Goal: Browse casually

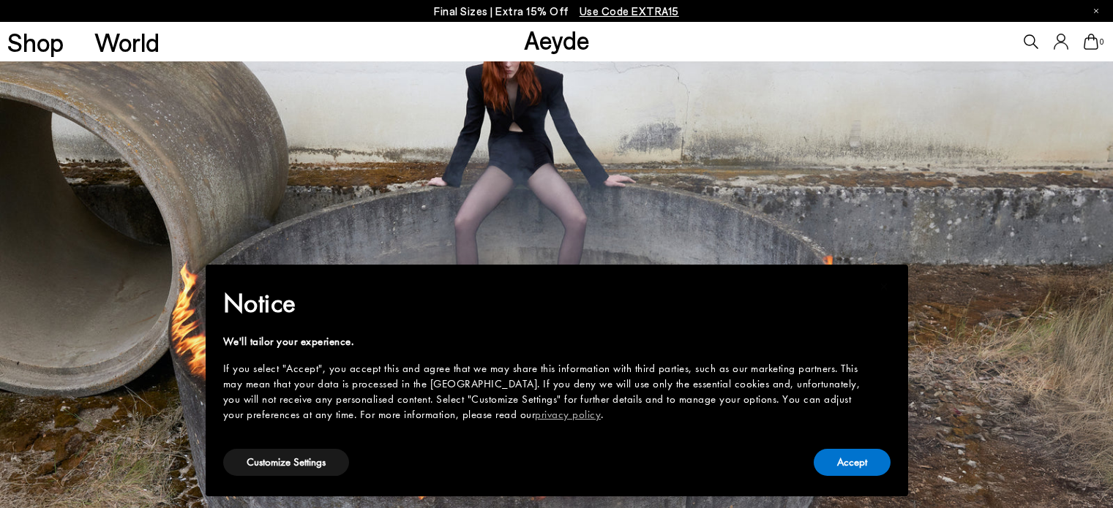
scroll to position [73, 0]
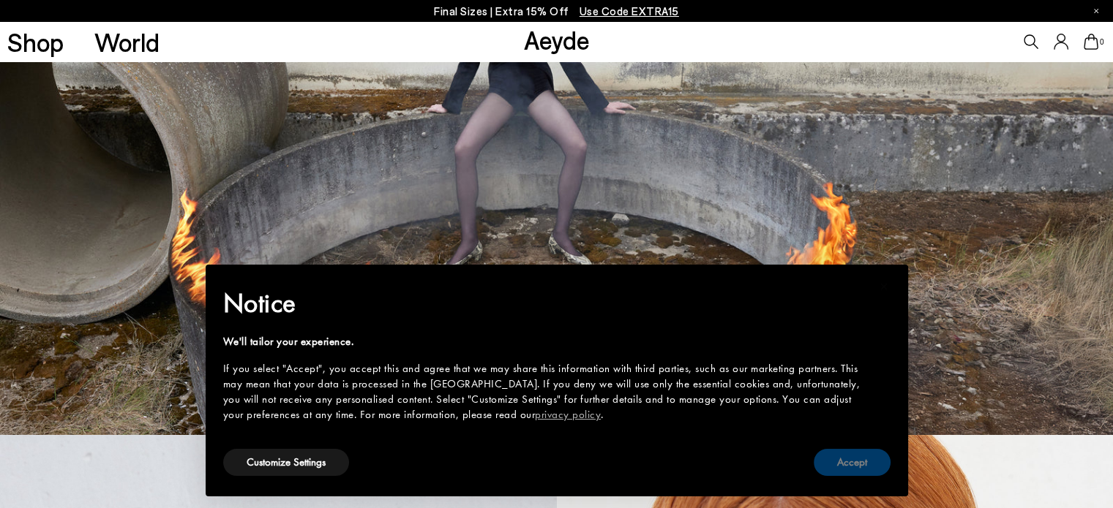
click at [854, 459] on button "Accept" at bounding box center [851, 462] width 77 height 27
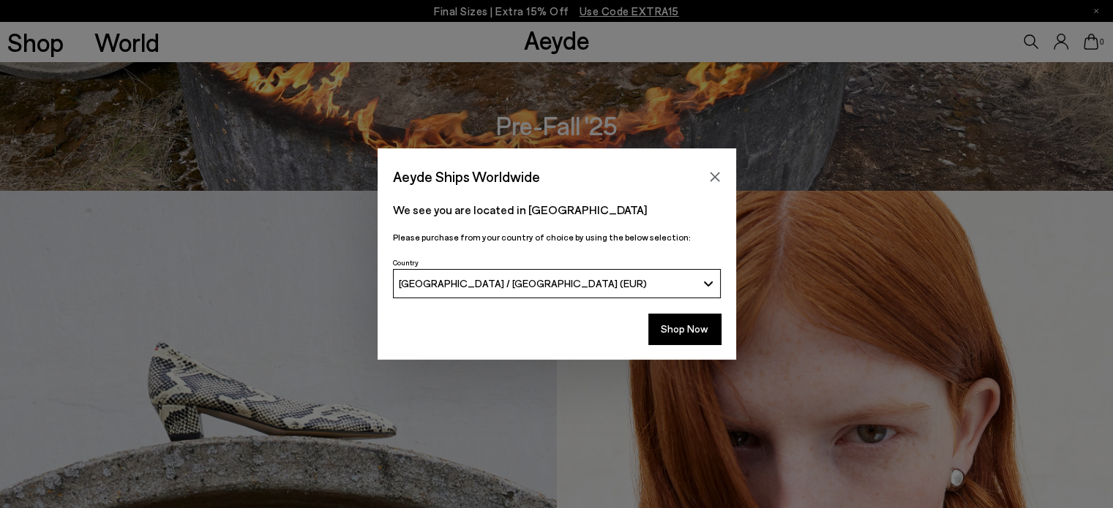
scroll to position [316, 0]
click at [682, 333] on button "Shop Now" at bounding box center [684, 329] width 72 height 31
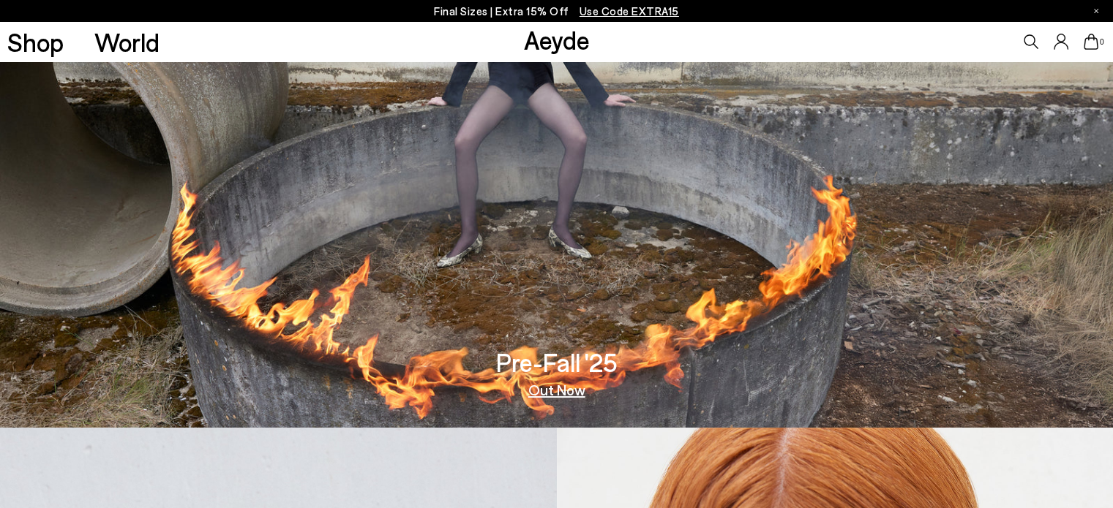
scroll to position [57, 0]
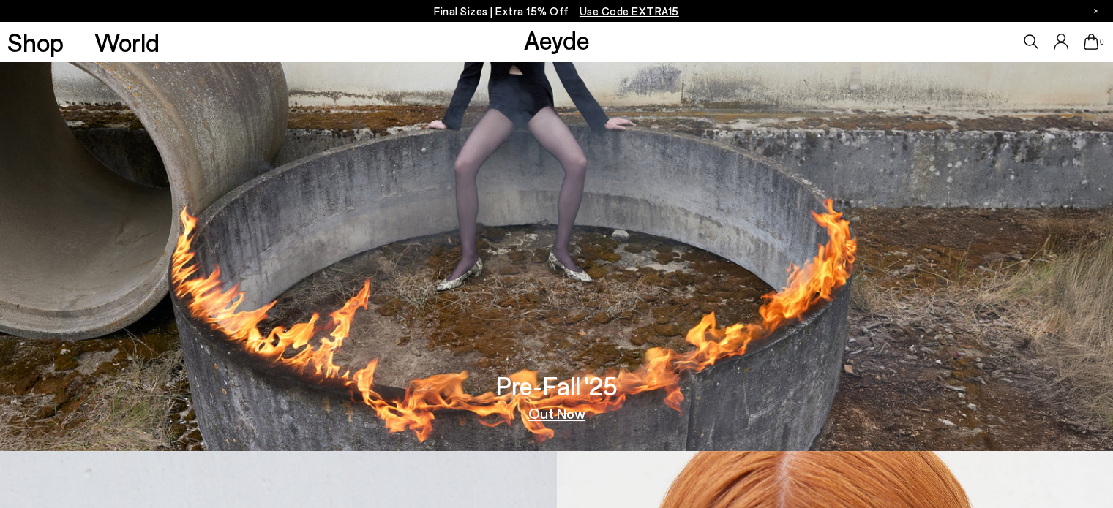
drag, startPoint x: 826, startPoint y: 231, endPoint x: 556, endPoint y: 412, distance: 324.8
click at [556, 412] on link "Out Now" at bounding box center [556, 413] width 57 height 15
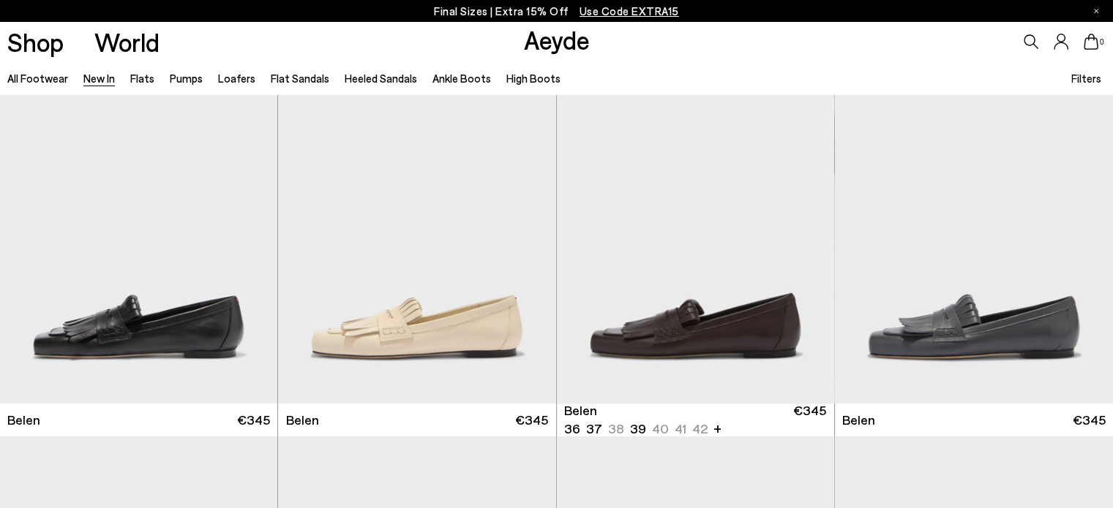
scroll to position [53, 0]
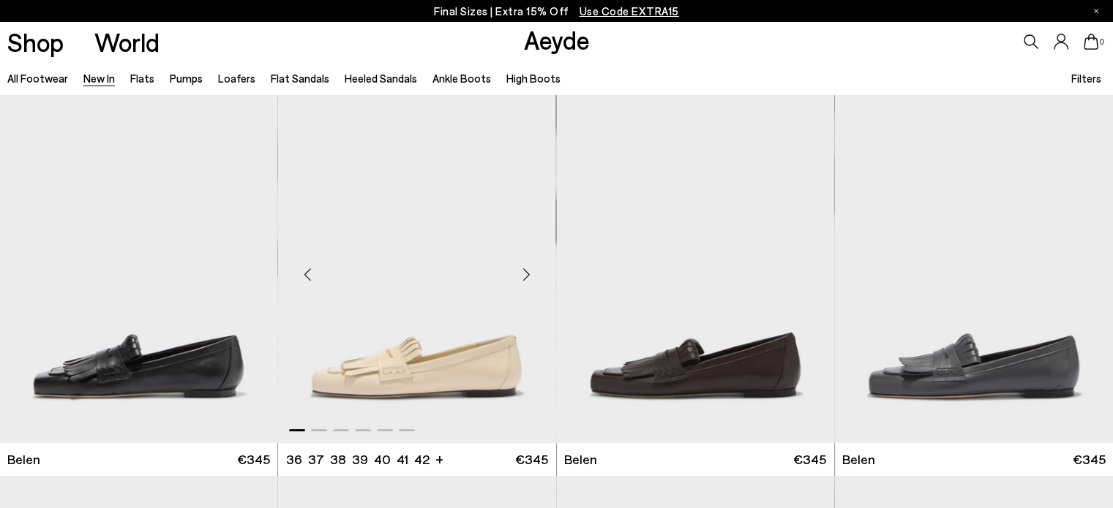
click at [527, 274] on div "Next slide" at bounding box center [527, 275] width 44 height 44
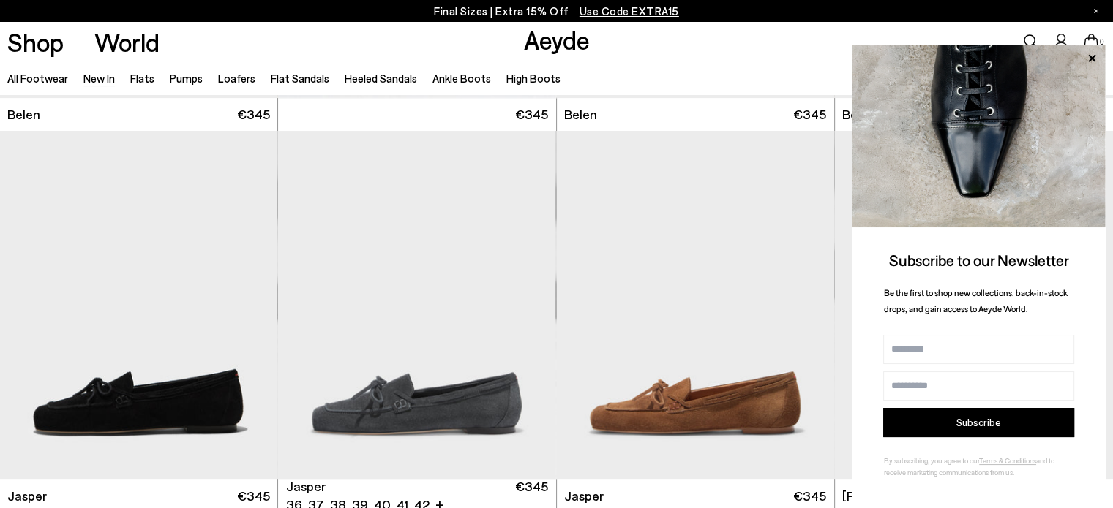
scroll to position [442, 0]
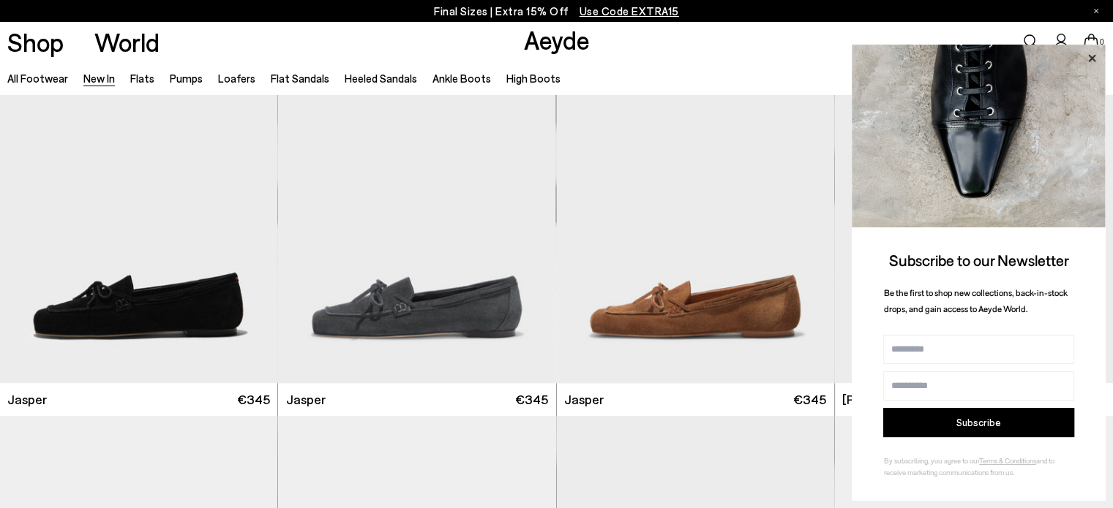
click at [1091, 57] on icon at bounding box center [1091, 57] width 7 height 7
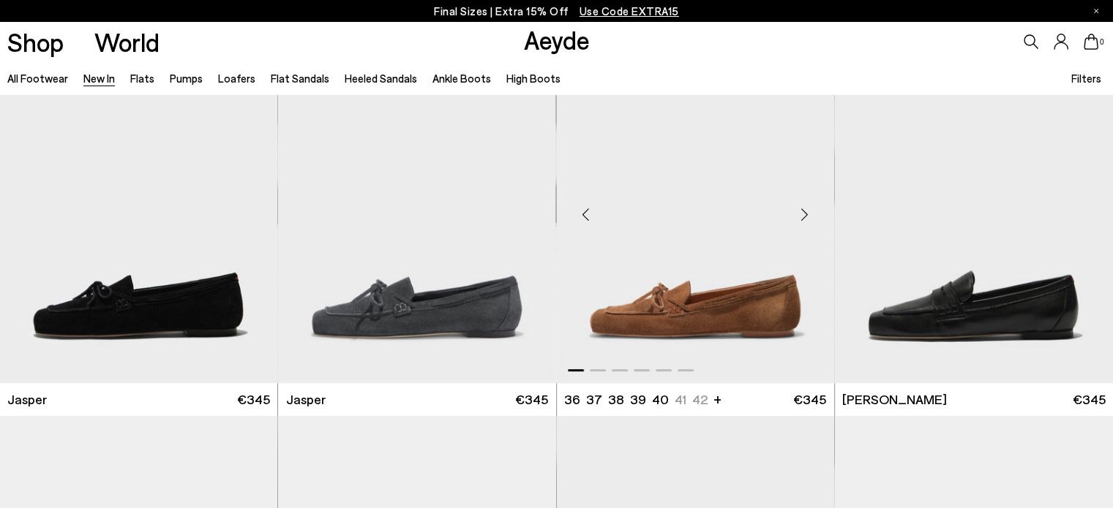
click at [808, 217] on div "Next slide" at bounding box center [805, 214] width 44 height 44
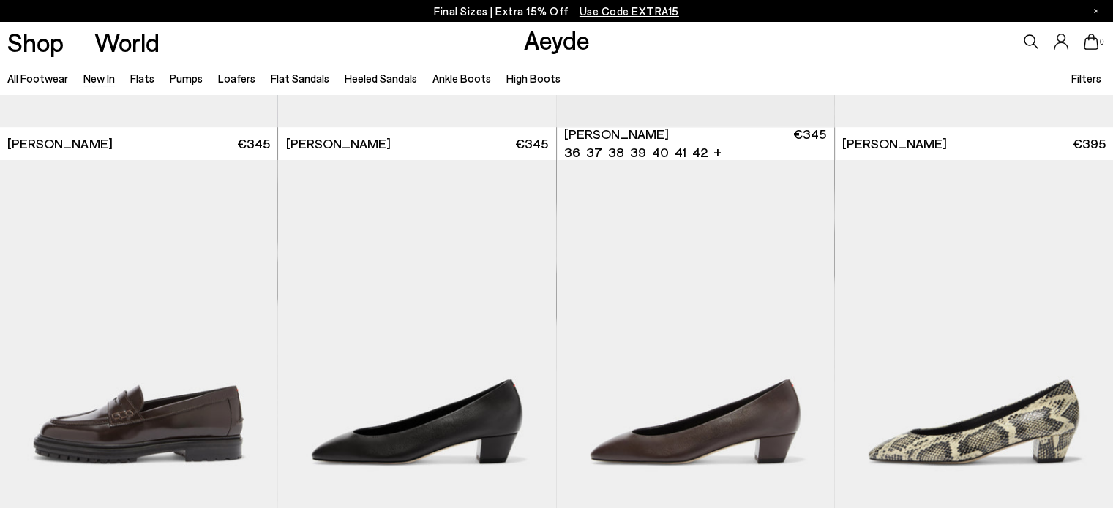
scroll to position [1217, 0]
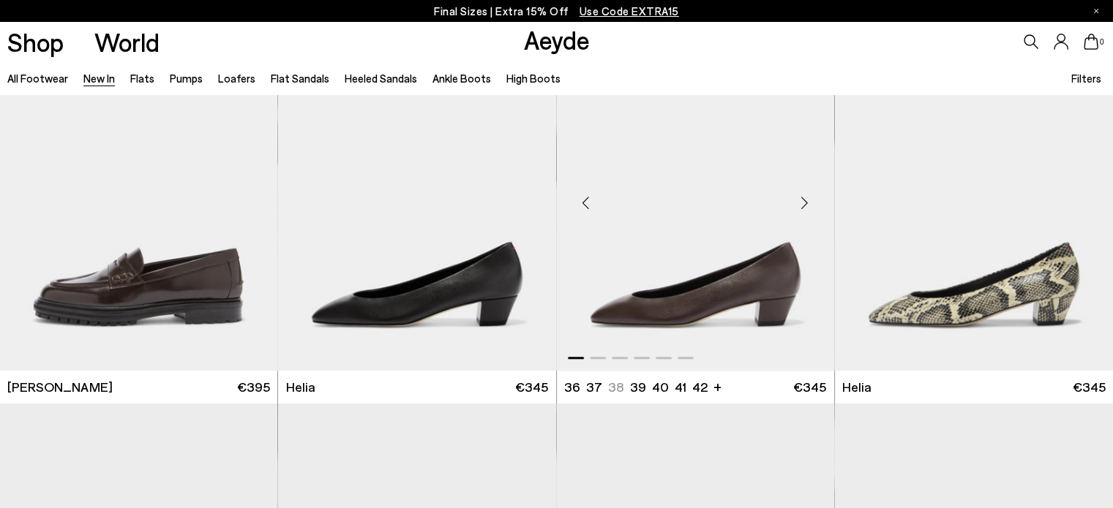
click at [805, 192] on div "Next slide" at bounding box center [805, 203] width 44 height 44
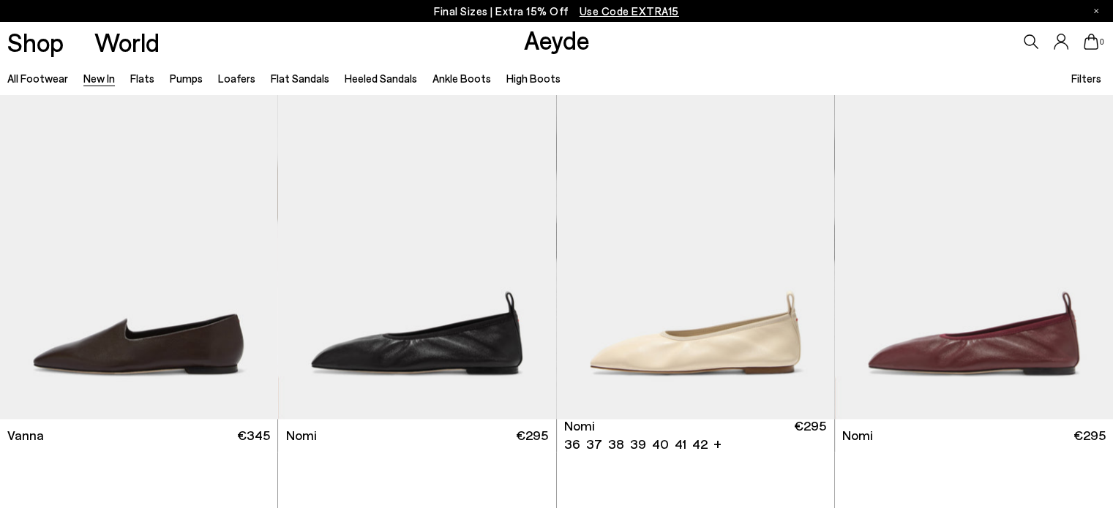
scroll to position [2314, 0]
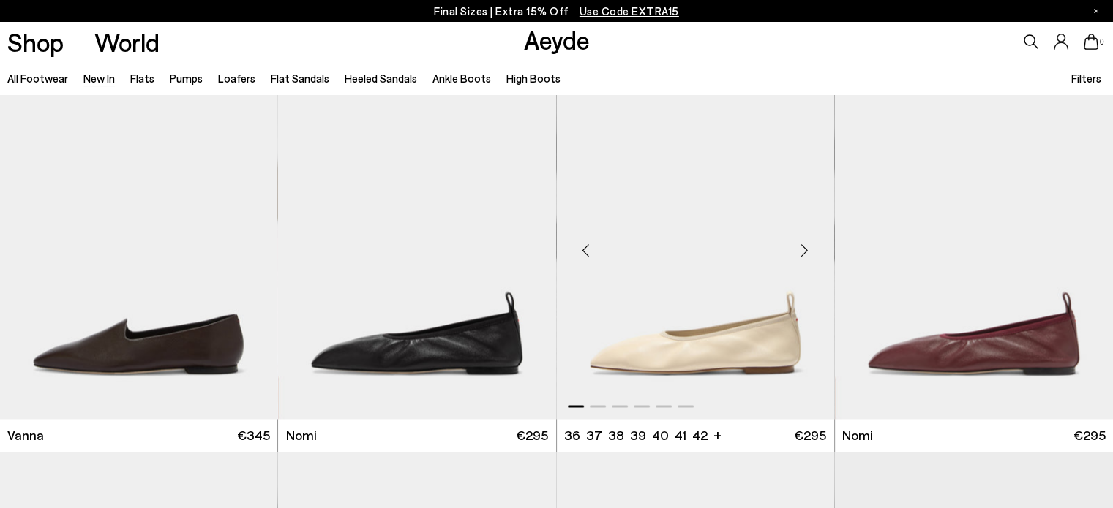
click at [803, 241] on div "Next slide" at bounding box center [805, 250] width 44 height 44
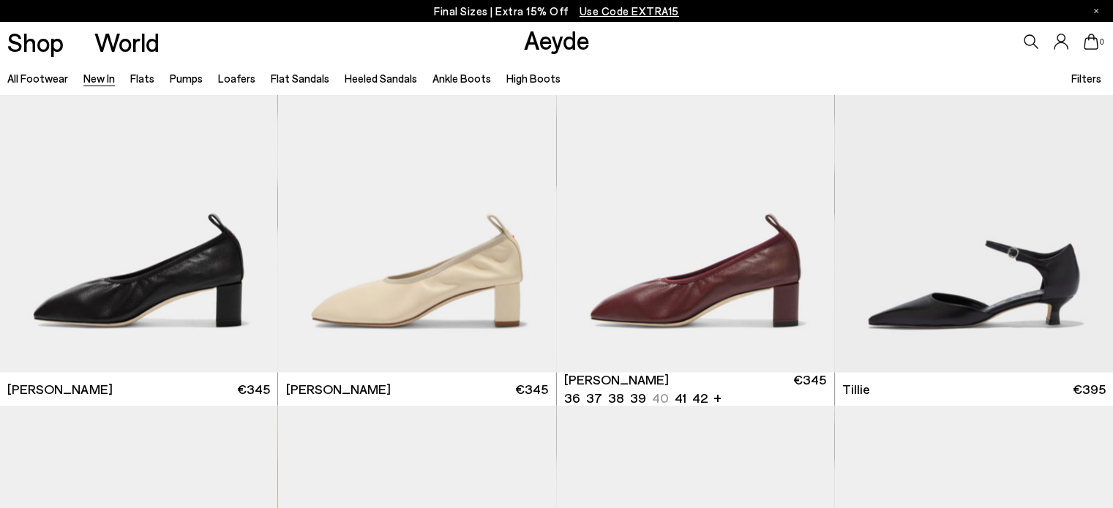
scroll to position [2742, 0]
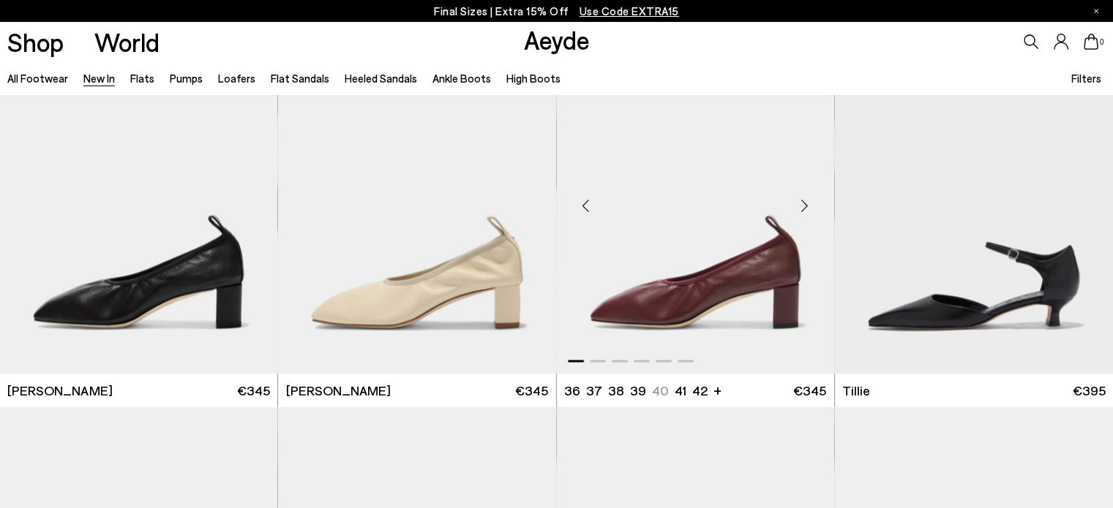
click at [805, 208] on div "Next slide" at bounding box center [805, 205] width 44 height 44
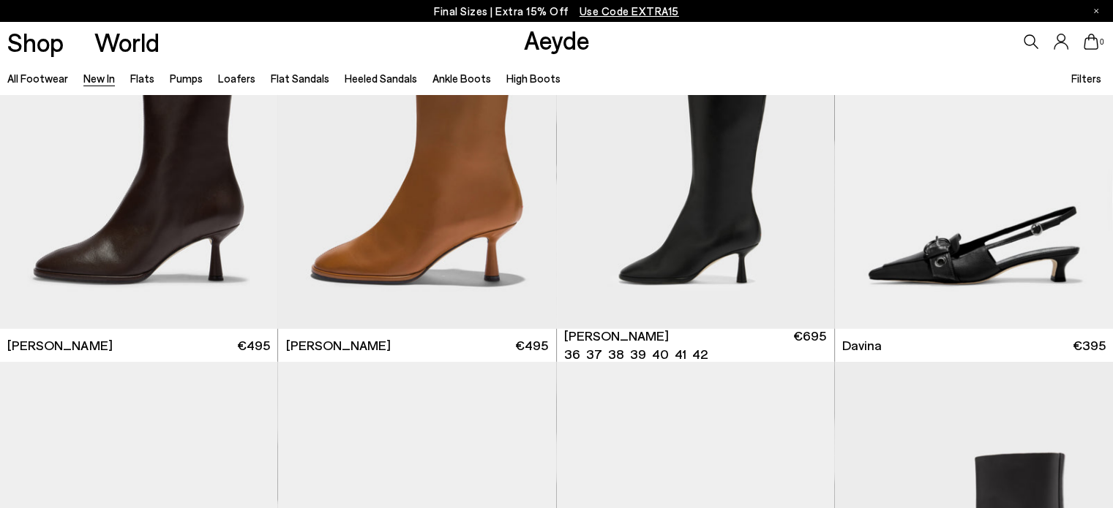
scroll to position [4313, 0]
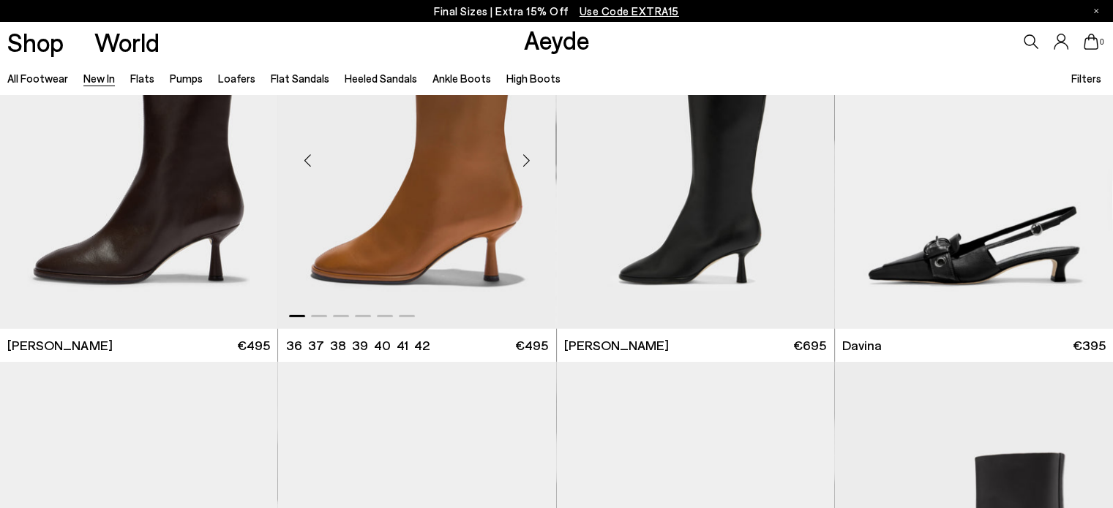
click at [533, 160] on div "Next slide" at bounding box center [527, 160] width 44 height 44
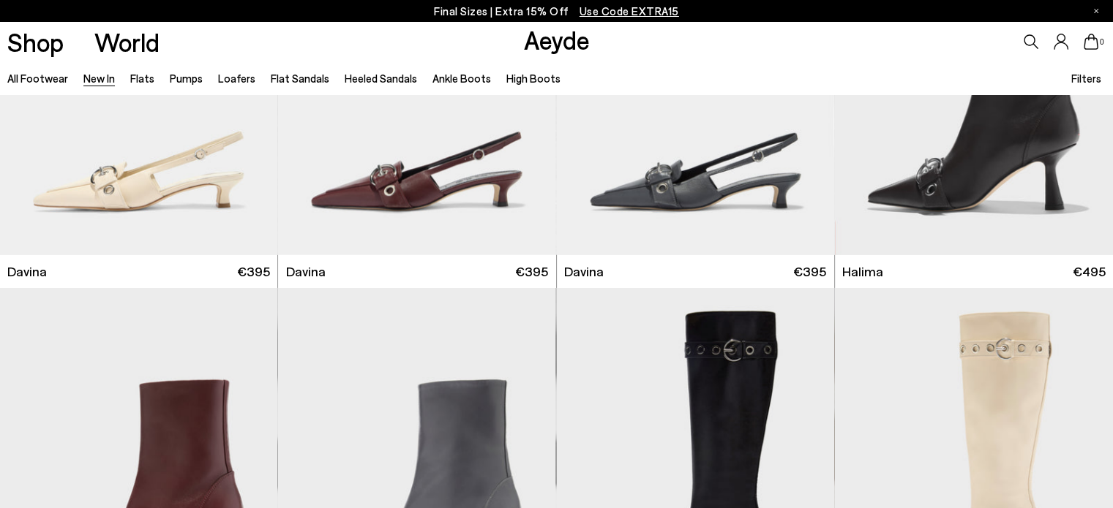
scroll to position [5018, 0]
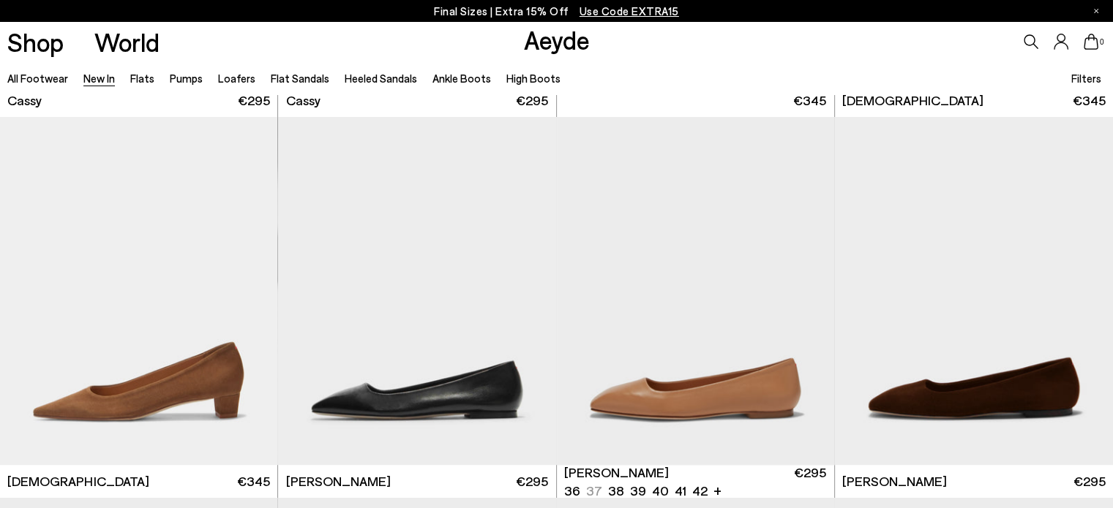
scroll to position [6469, 0]
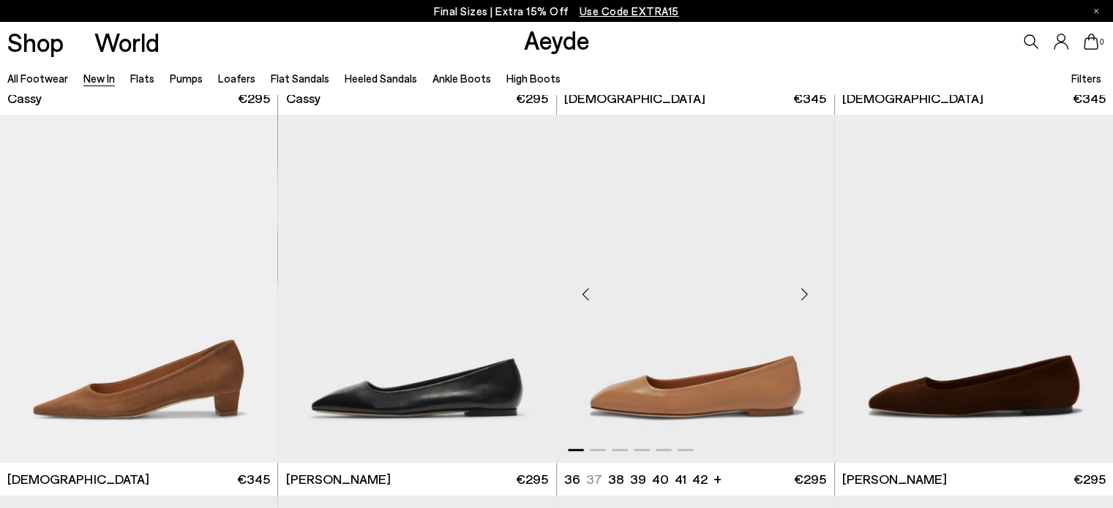
click at [803, 289] on div "Next slide" at bounding box center [805, 295] width 44 height 44
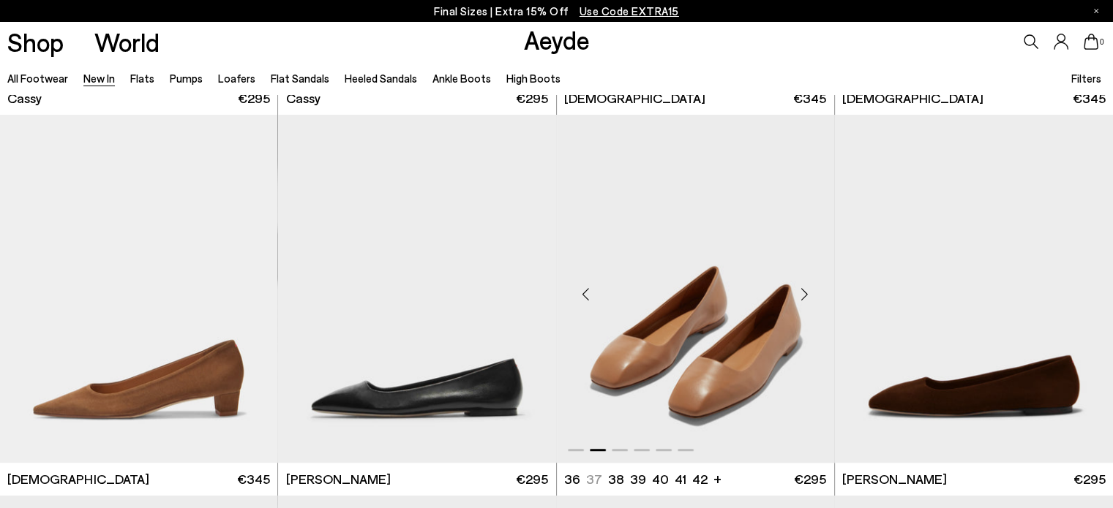
click at [803, 289] on div "Next slide" at bounding box center [805, 295] width 44 height 44
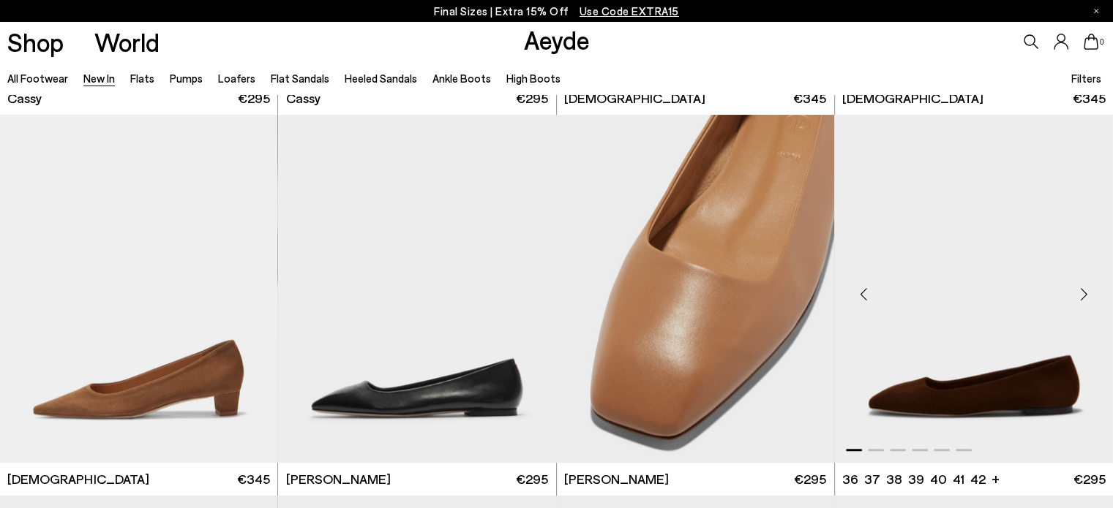
click at [1083, 289] on div "Next slide" at bounding box center [1083, 295] width 44 height 44
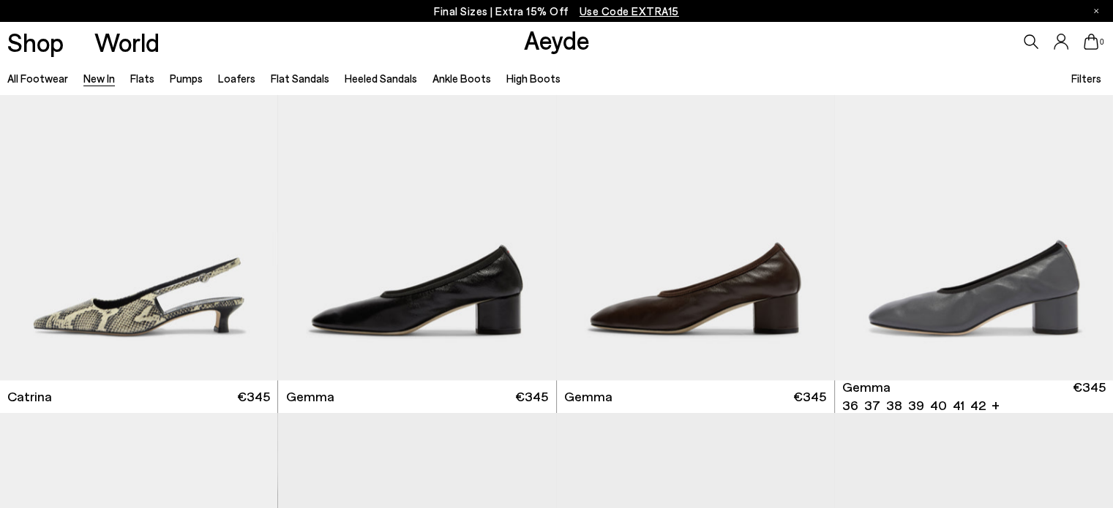
scroll to position [7695, 0]
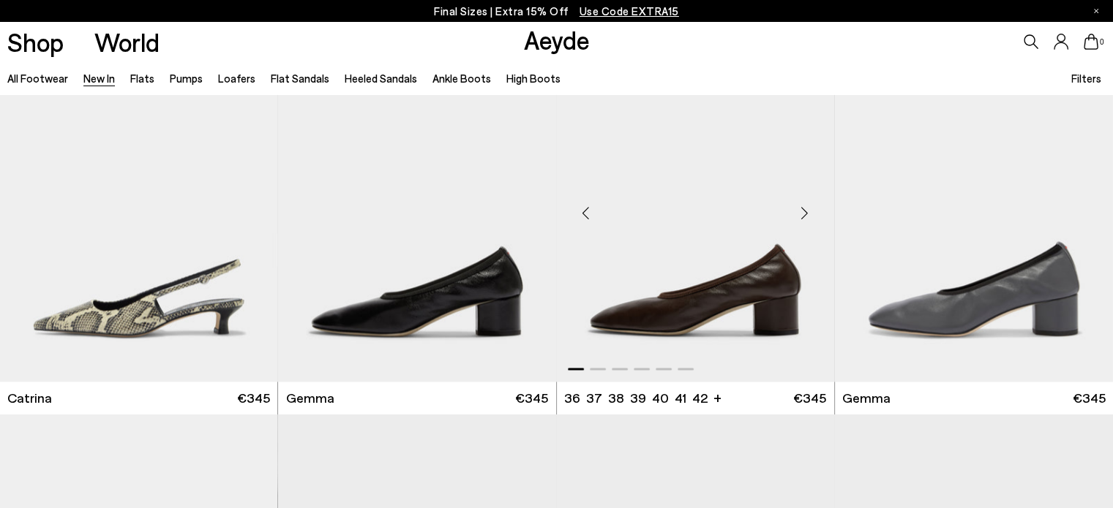
click at [805, 211] on div "Next slide" at bounding box center [805, 213] width 44 height 44
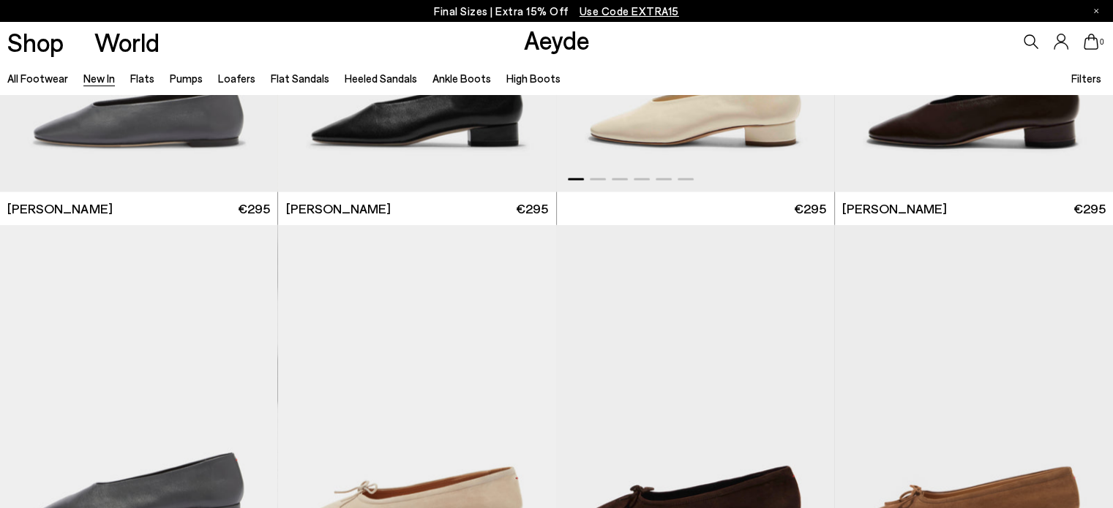
scroll to position [8862, 0]
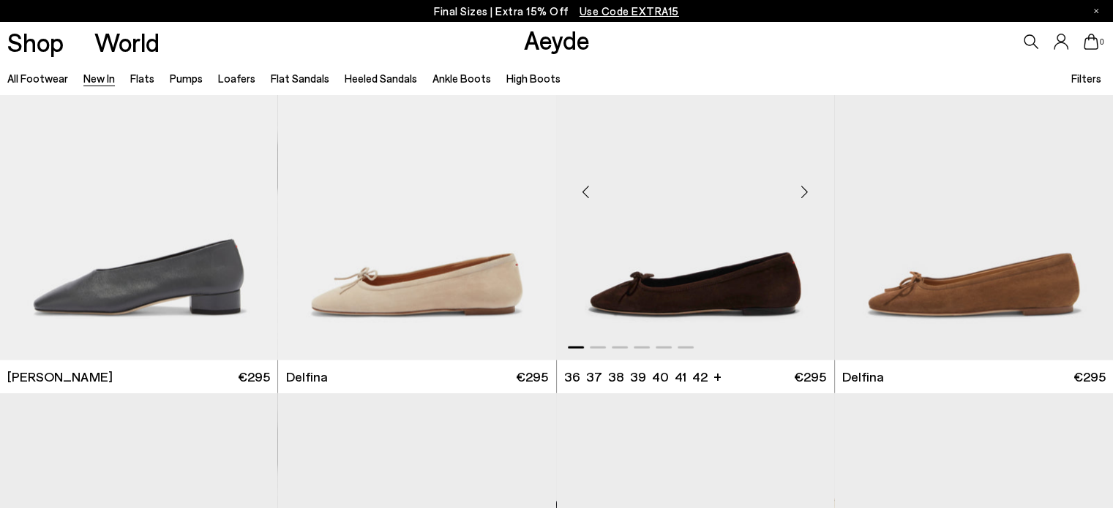
click at [805, 192] on div "Next slide" at bounding box center [805, 192] width 44 height 44
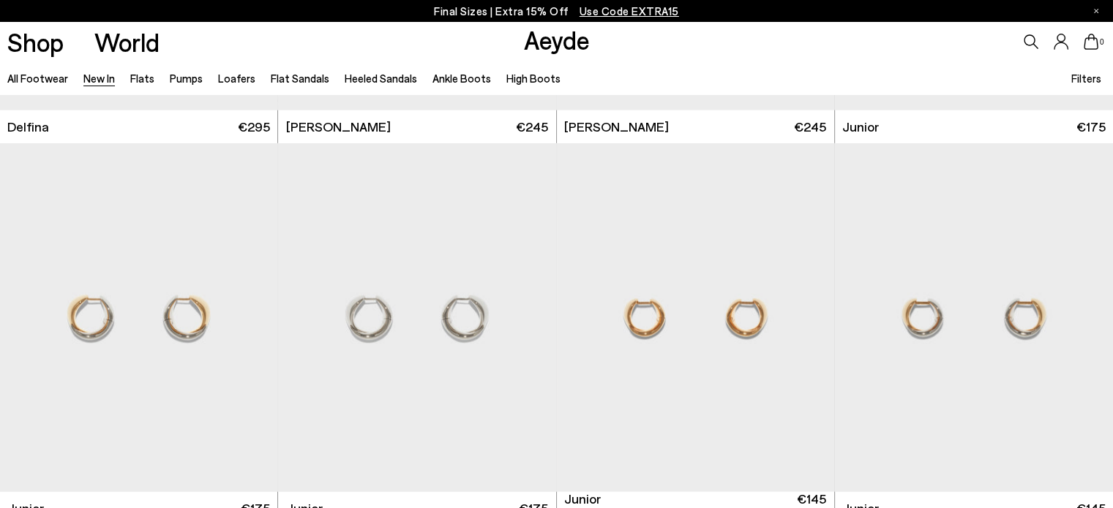
scroll to position [9687, 0]
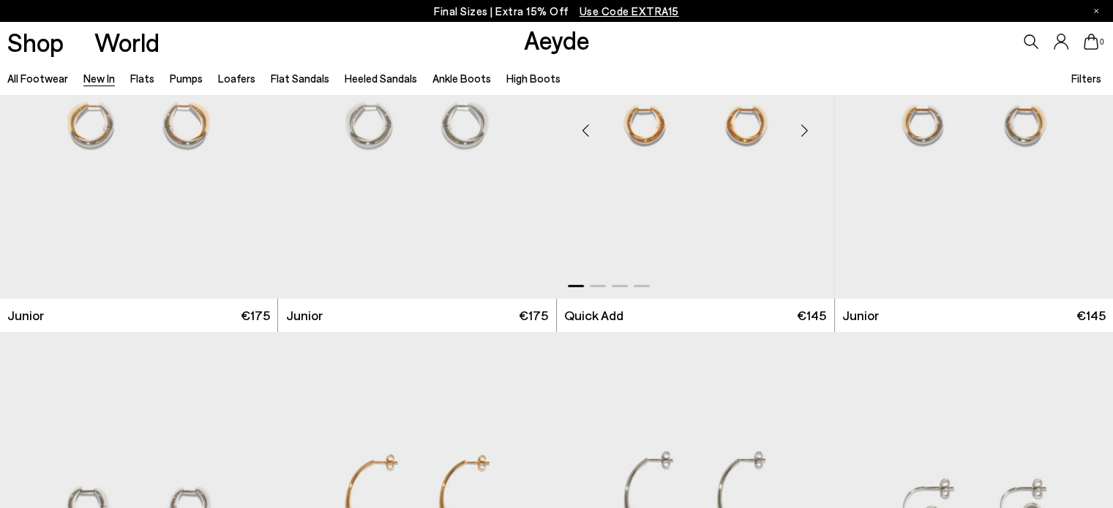
click at [809, 125] on div "Next slide" at bounding box center [805, 130] width 44 height 44
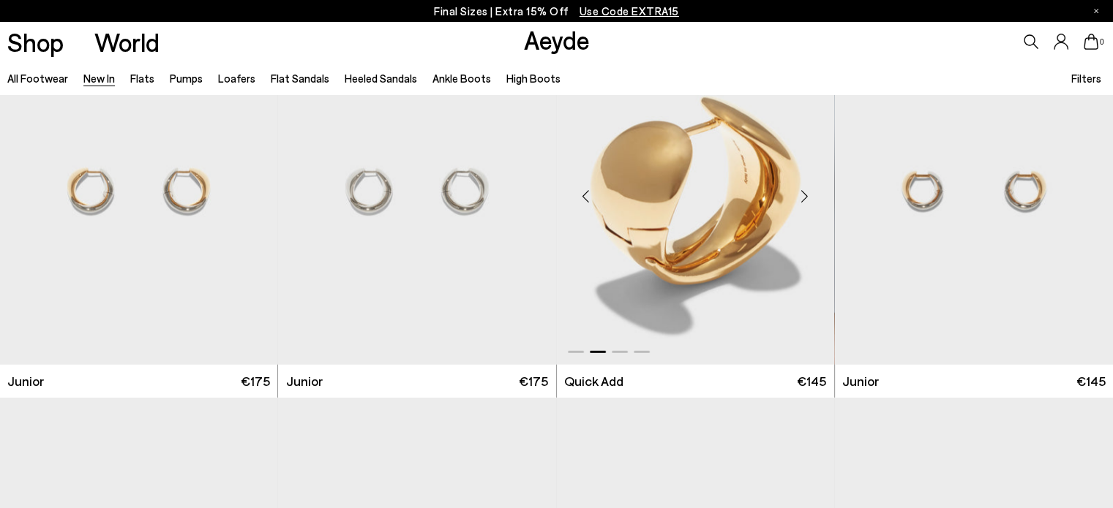
scroll to position [9616, 0]
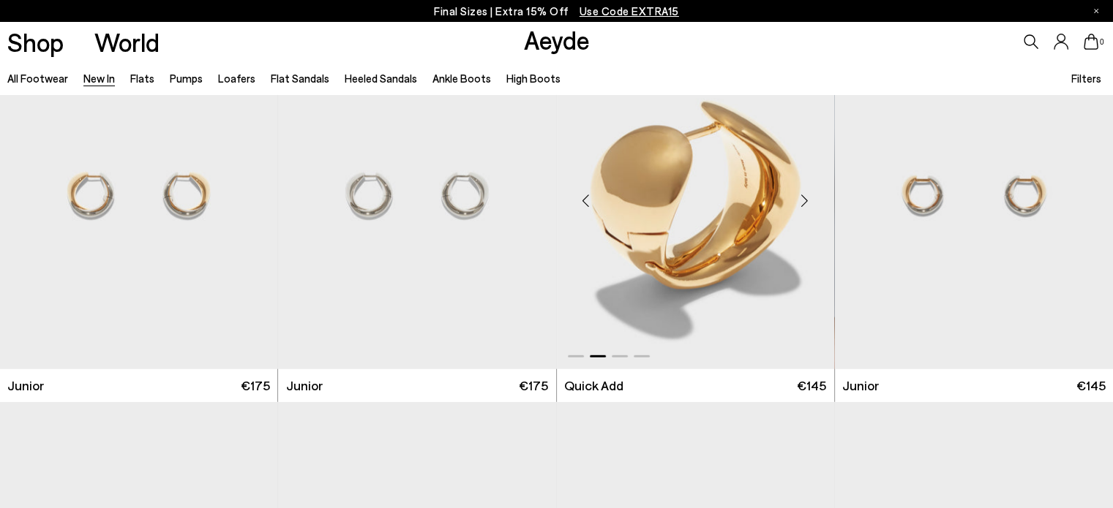
click at [805, 201] on div "Next slide" at bounding box center [805, 200] width 44 height 44
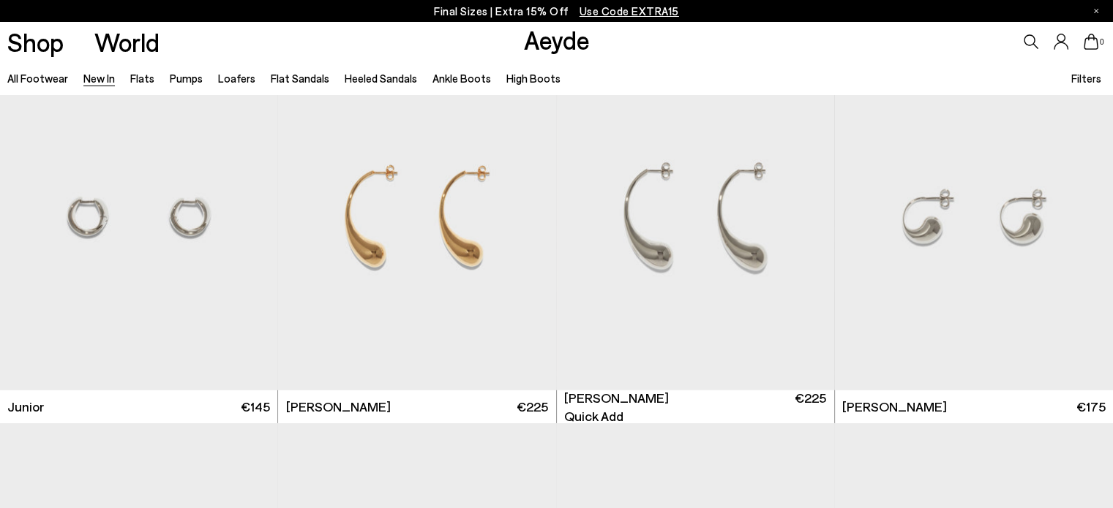
scroll to position [9986, 0]
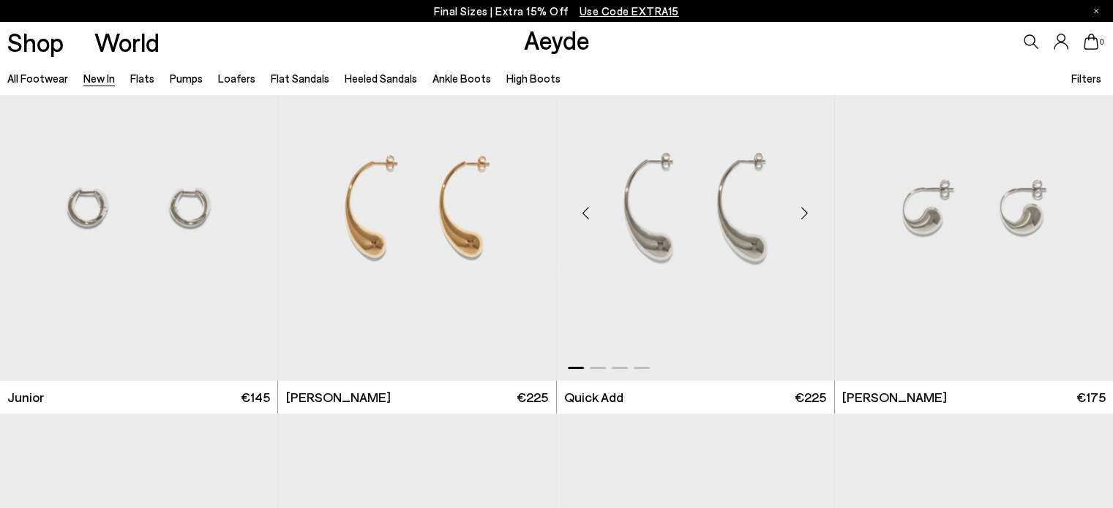
click at [802, 210] on div "Next slide" at bounding box center [805, 213] width 44 height 44
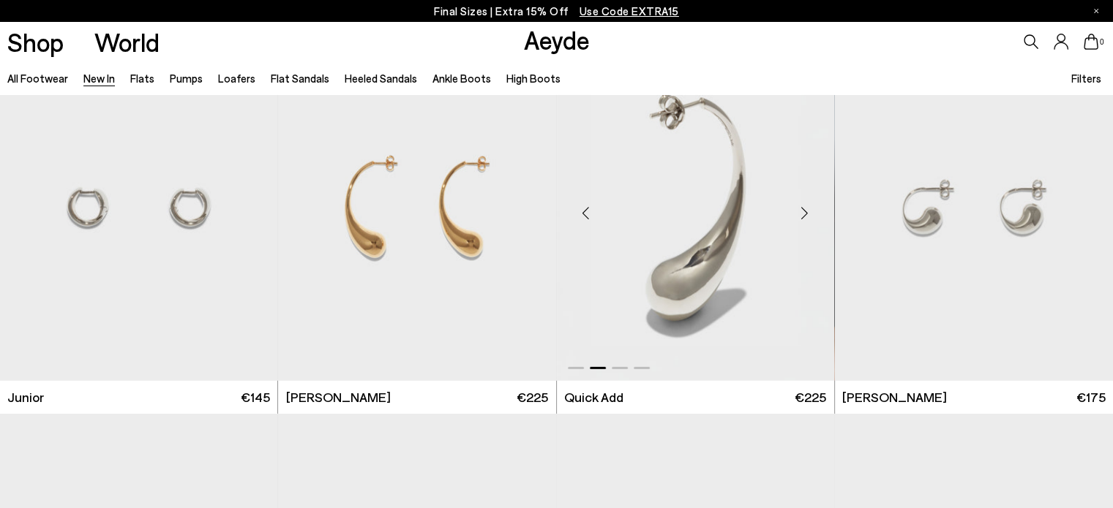
click at [802, 210] on div "Next slide" at bounding box center [805, 213] width 44 height 44
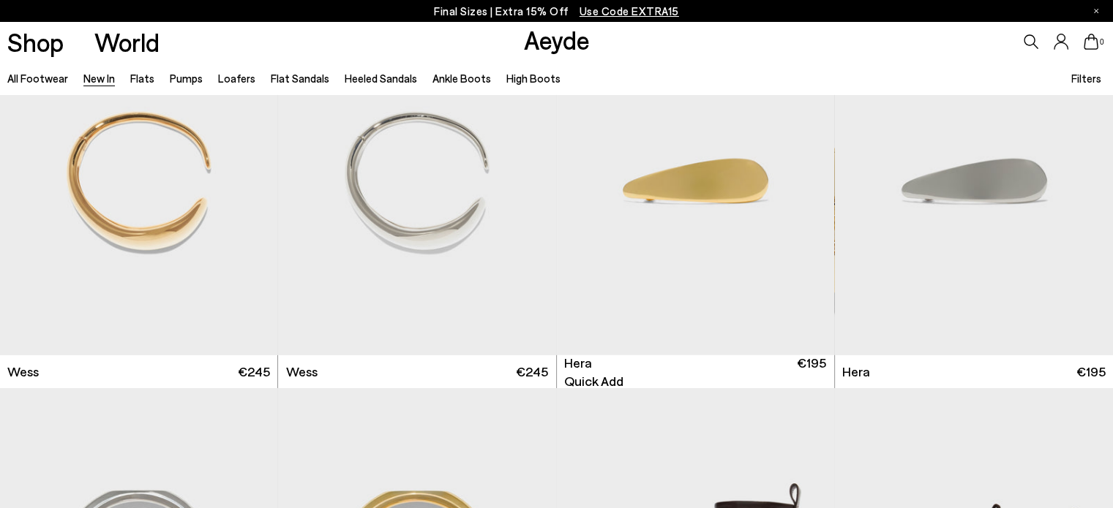
scroll to position [10393, 0]
click at [810, 173] on div "Next slide" at bounding box center [805, 187] width 44 height 44
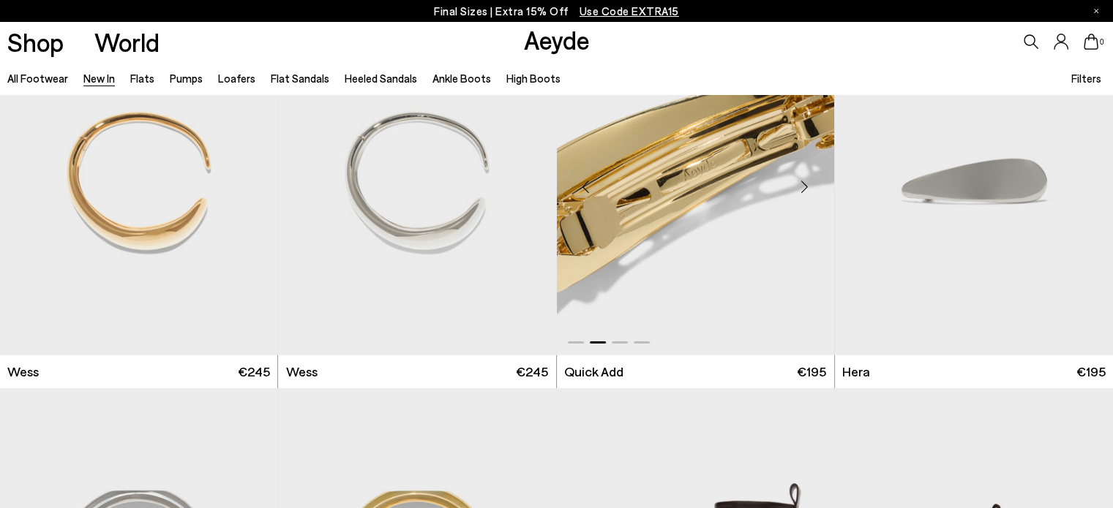
click at [810, 173] on div "Next slide" at bounding box center [805, 187] width 44 height 44
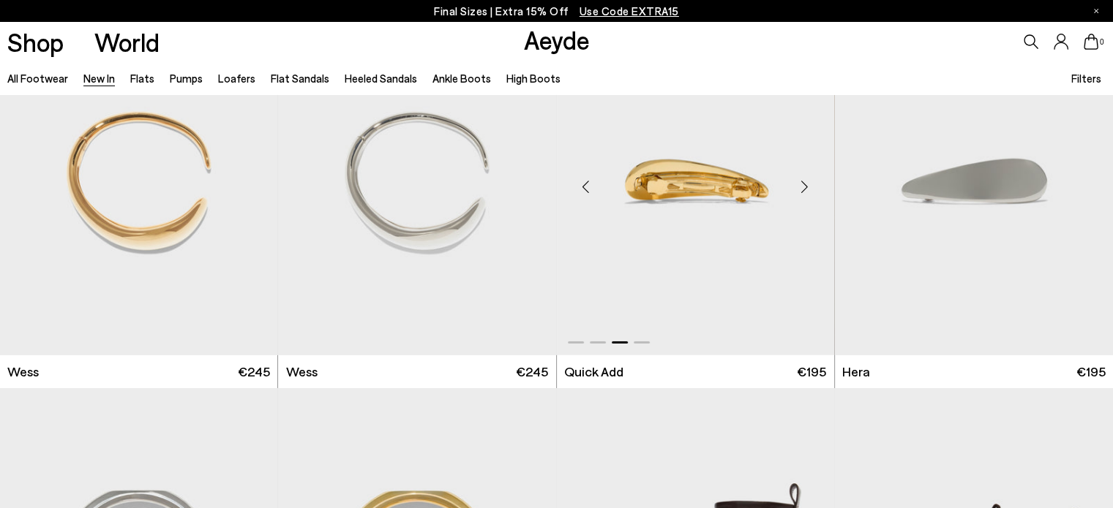
click at [810, 173] on div "Next slide" at bounding box center [805, 187] width 44 height 44
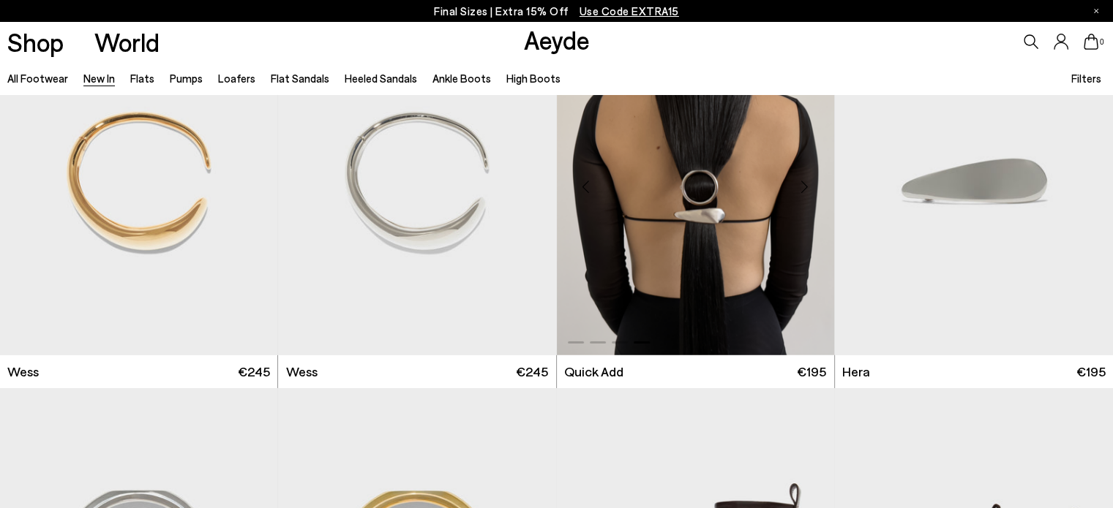
click at [810, 173] on div "Next slide" at bounding box center [805, 187] width 44 height 44
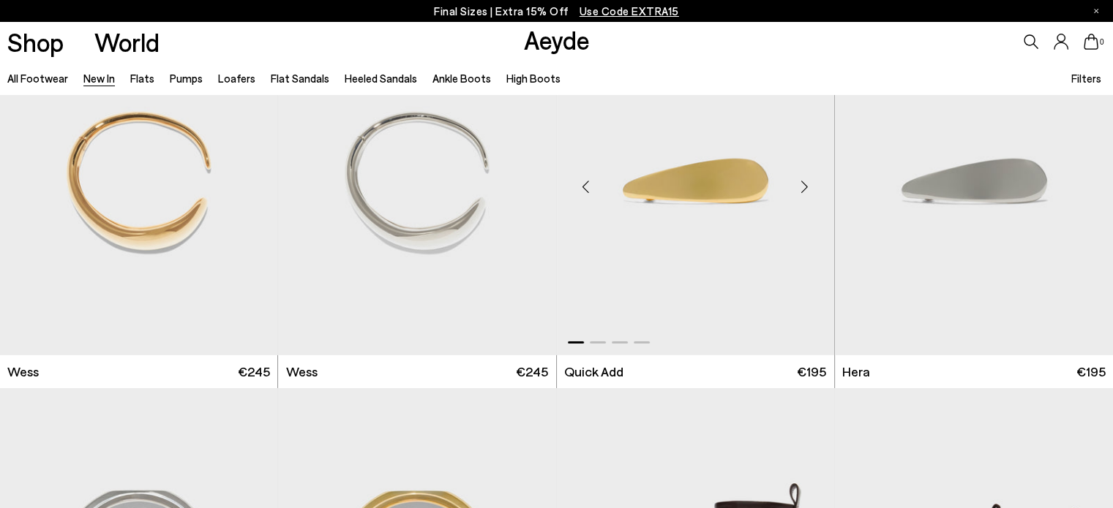
click at [810, 173] on div "Next slide" at bounding box center [805, 187] width 44 height 44
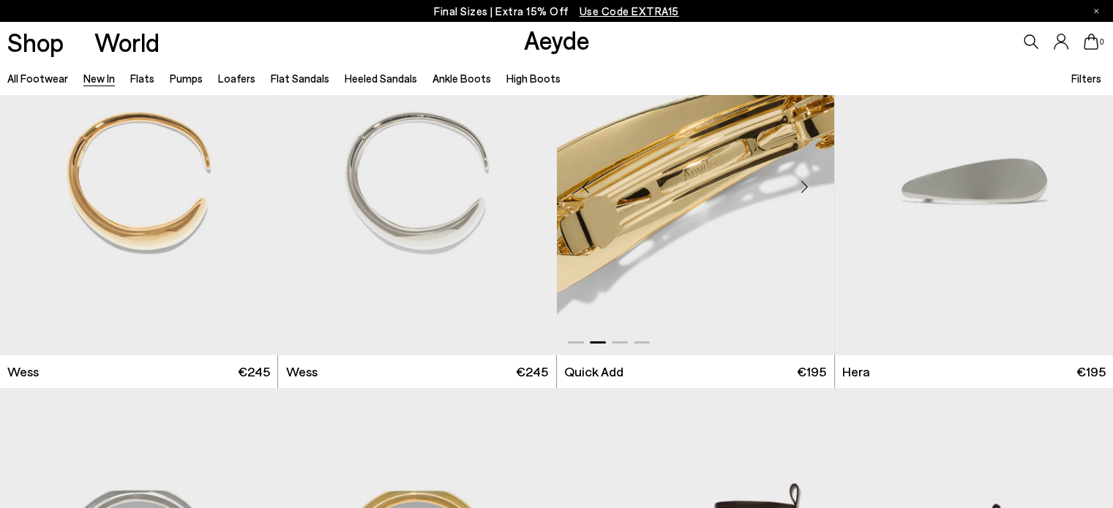
click at [810, 173] on div "Next slide" at bounding box center [805, 187] width 44 height 44
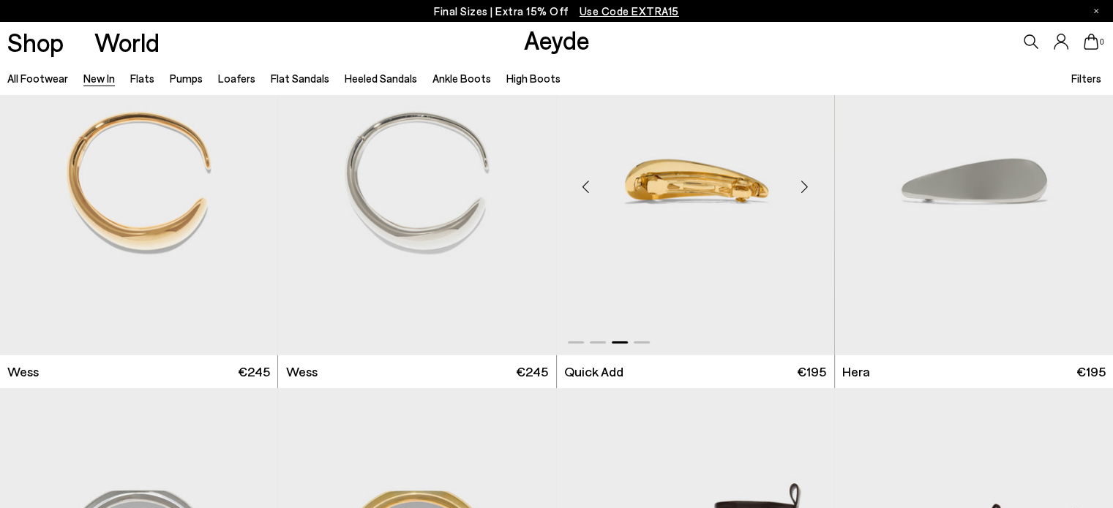
click at [810, 173] on div "Next slide" at bounding box center [805, 187] width 44 height 44
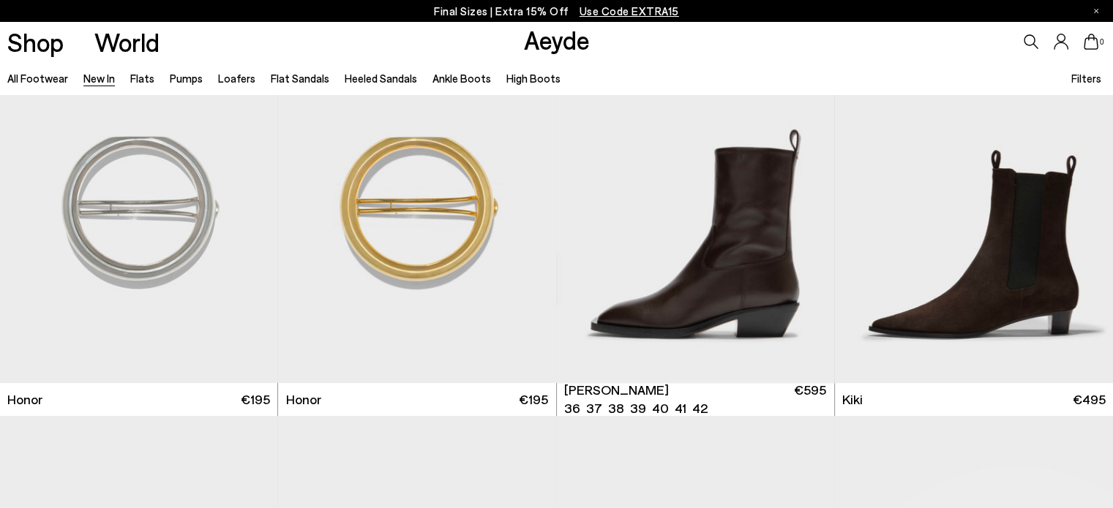
scroll to position [10747, 0]
click at [526, 217] on div "Next slide" at bounding box center [527, 215] width 44 height 44
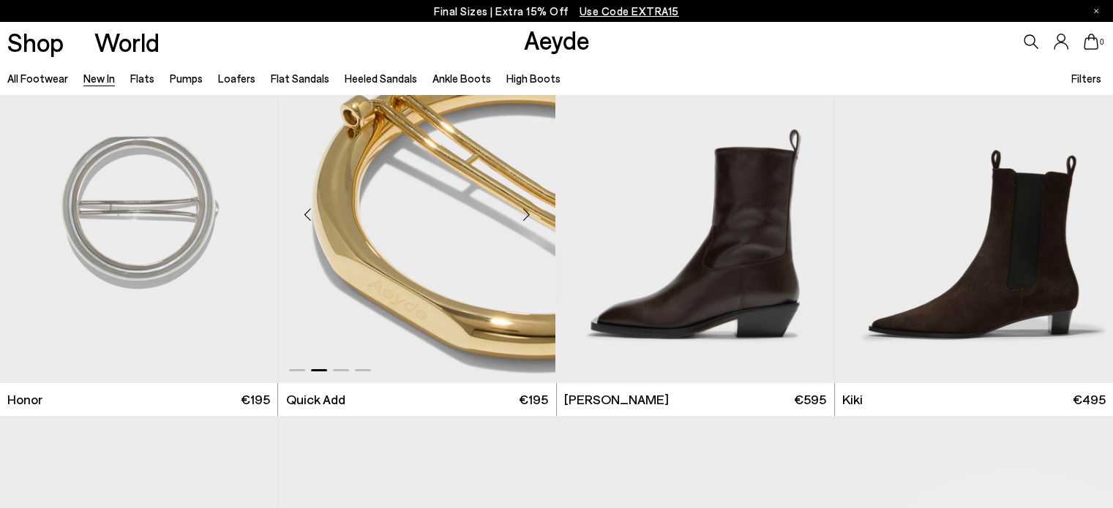
click at [526, 217] on div "Next slide" at bounding box center [527, 215] width 44 height 44
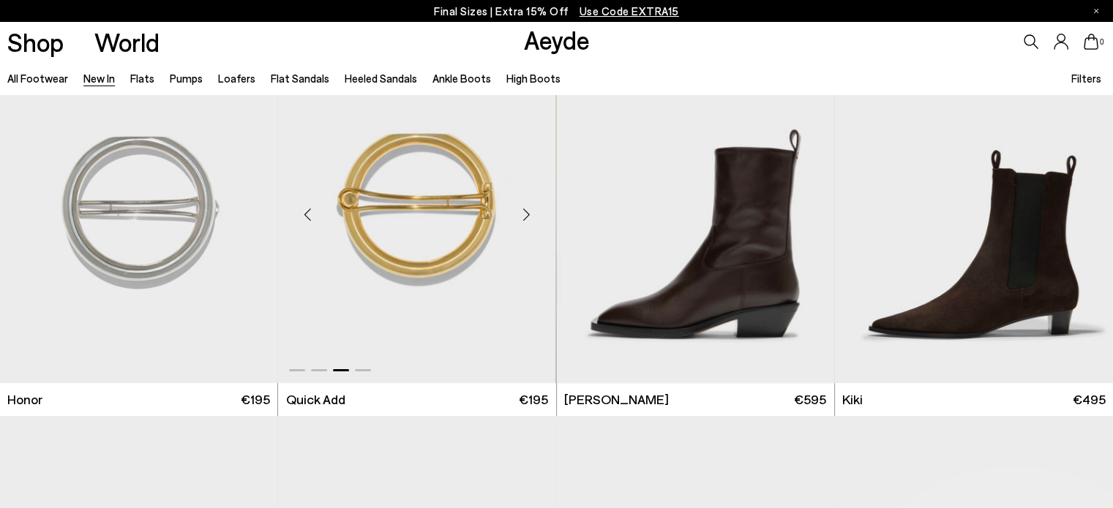
click at [526, 217] on div "Next slide" at bounding box center [527, 215] width 44 height 44
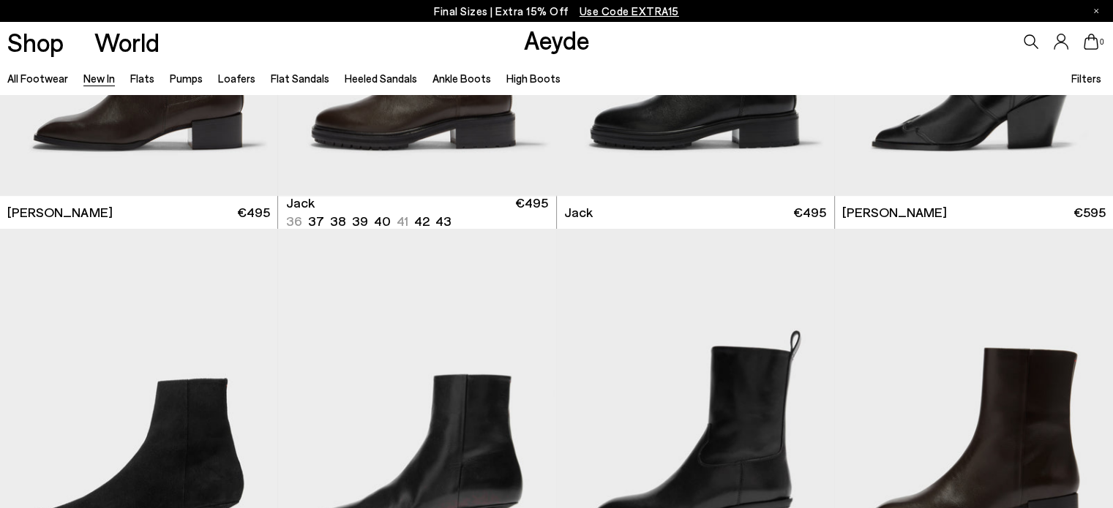
scroll to position [11700, 0]
